Goal: Task Accomplishment & Management: Manage account settings

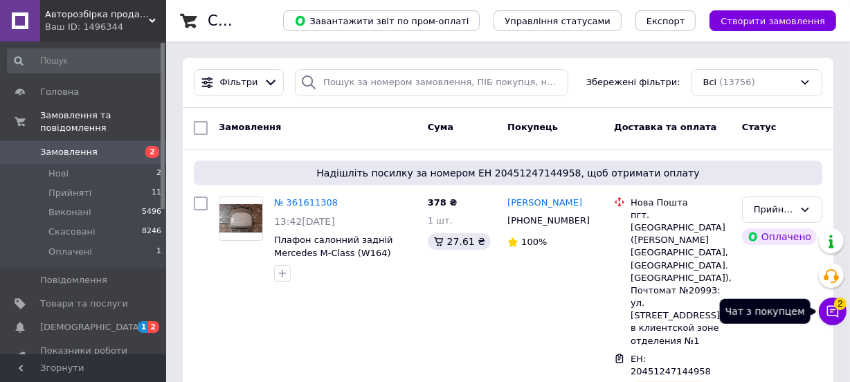
click at [843, 312] on button "Чат з покупцем 2" at bounding box center [833, 312] width 28 height 28
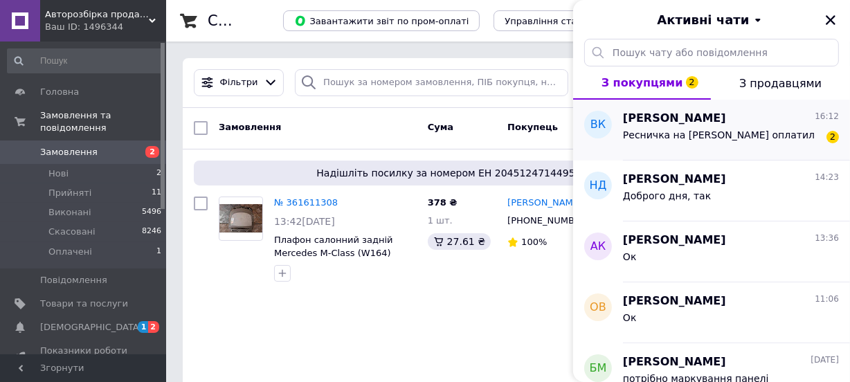
click at [724, 145] on div "Ресничка на Субару Форестер оплатил" at bounding box center [719, 138] width 192 height 19
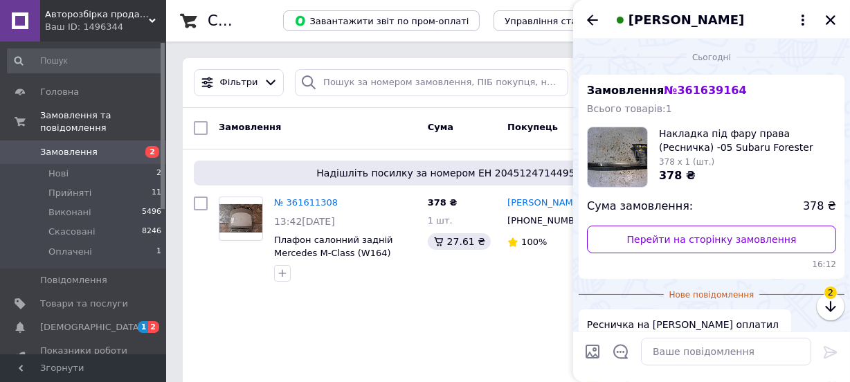
scroll to position [80, 0]
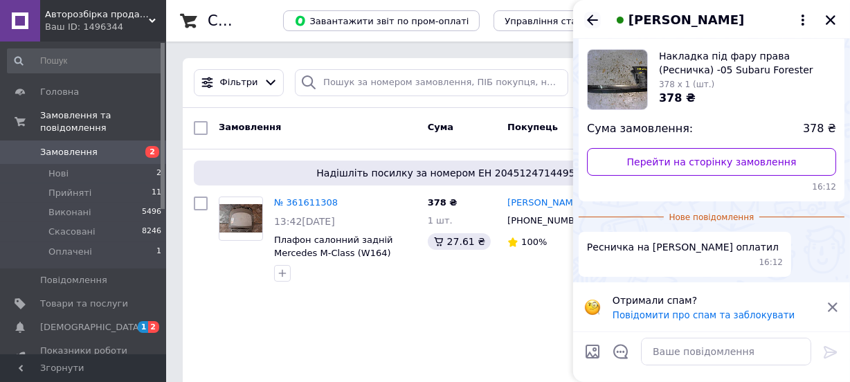
click at [584, 21] on div "[PERSON_NAME]" at bounding box center [711, 19] width 277 height 39
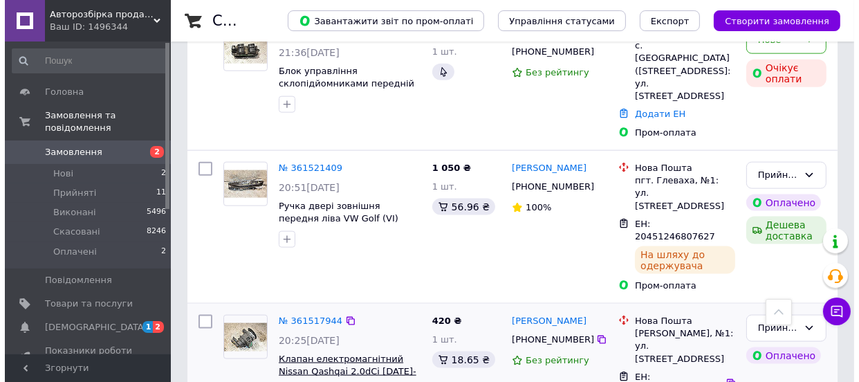
scroll to position [1698, 0]
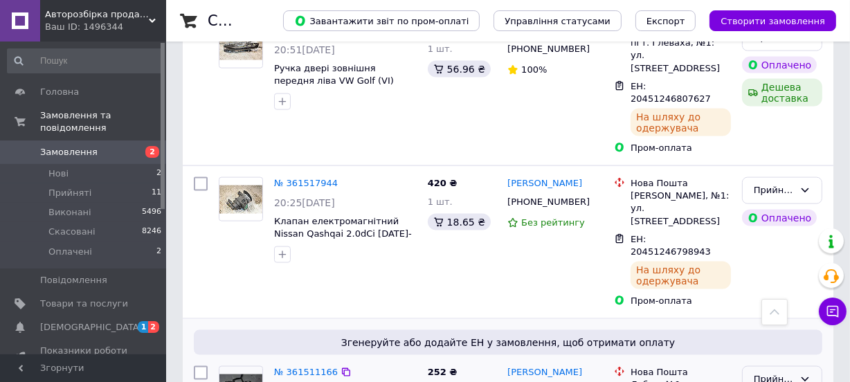
click at [775, 372] on div "Прийнято" at bounding box center [774, 379] width 40 height 15
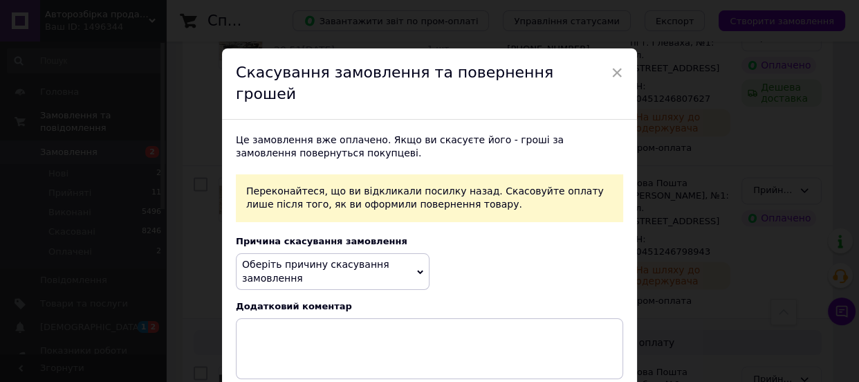
click at [360, 259] on span "Оберіть причину скасування замовлення" at bounding box center [315, 271] width 147 height 25
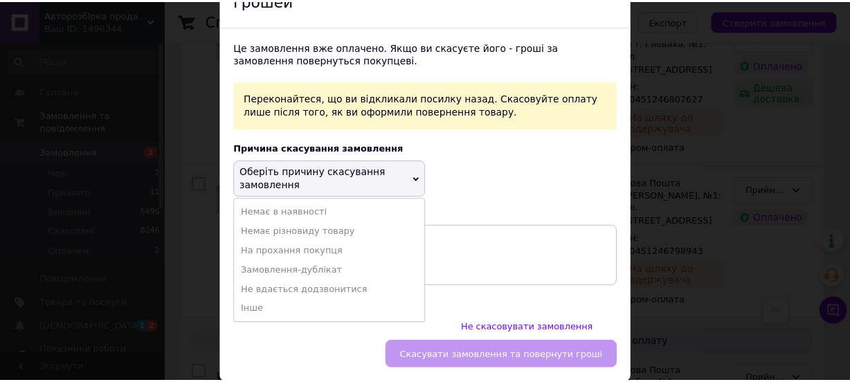
scroll to position [96, 0]
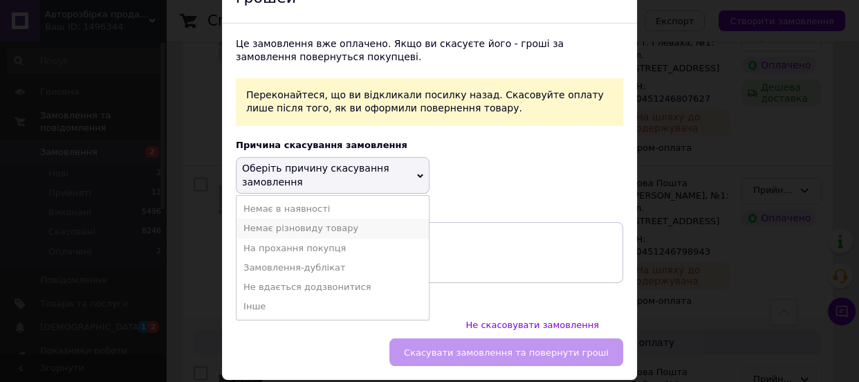
click at [318, 219] on li "Немає різновиду товару" at bounding box center [333, 228] width 192 height 19
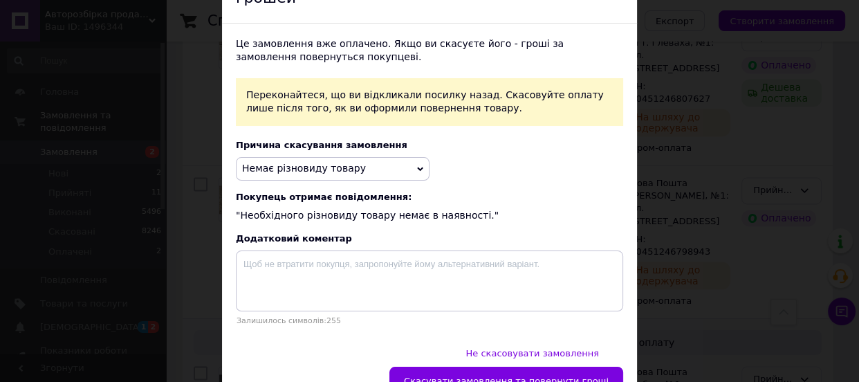
click at [477, 367] on button "Скасувати замовлення та повернути гроші" at bounding box center [507, 381] width 234 height 28
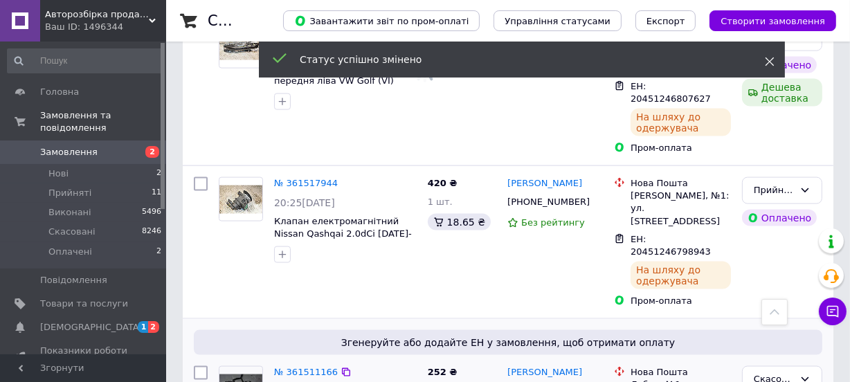
click at [772, 65] on icon at bounding box center [770, 62] width 10 height 10
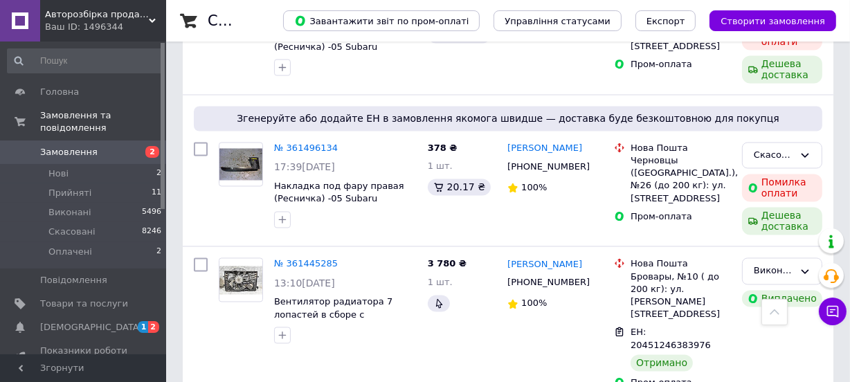
scroll to position [2524, 0]
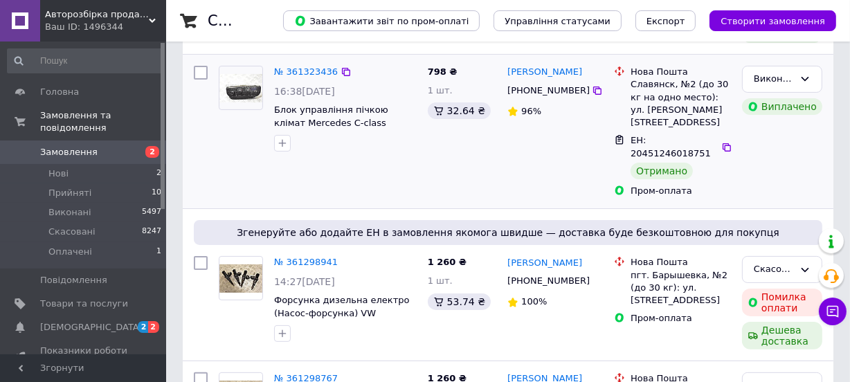
scroll to position [251, 0]
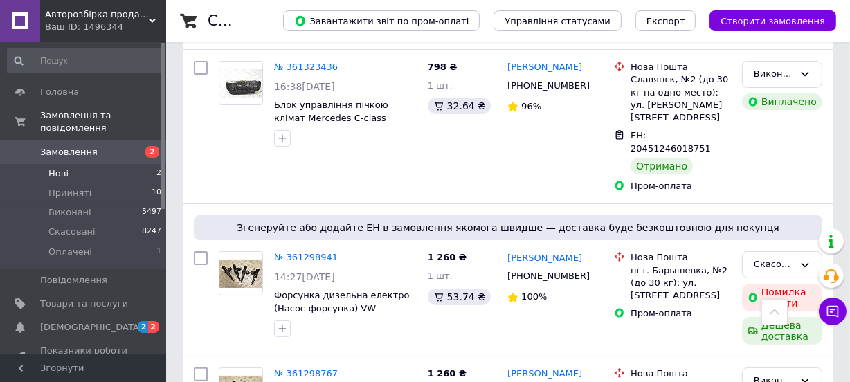
click at [64, 167] on span "Нові" at bounding box center [58, 173] width 20 height 12
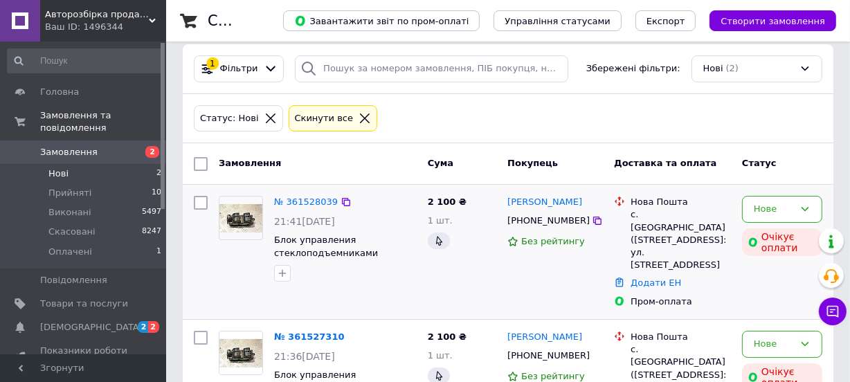
scroll to position [76, 0]
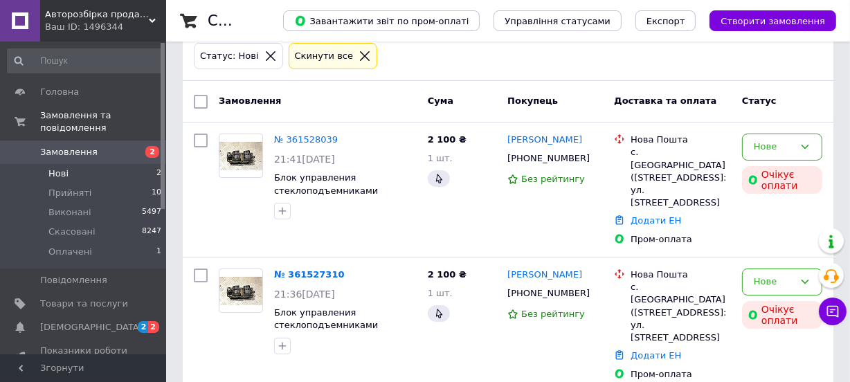
click at [54, 146] on span "Замовлення" at bounding box center [68, 152] width 57 height 12
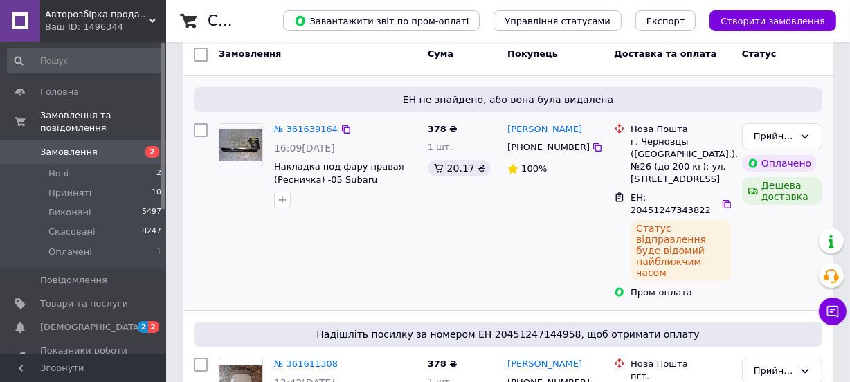
scroll to position [62, 0]
